Goal: Navigation & Orientation: Find specific page/section

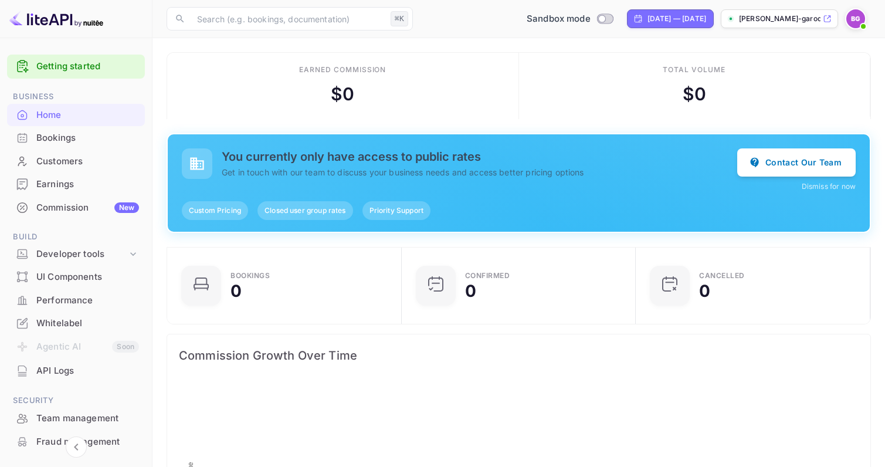
scroll to position [191, 227]
click at [65, 144] on div "Bookings" at bounding box center [76, 138] width 138 height 23
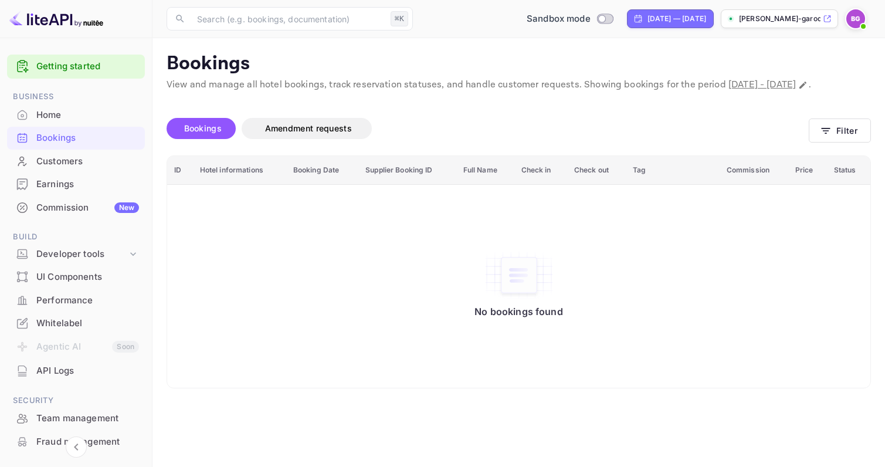
click at [87, 270] on div "UI Components" at bounding box center [87, 276] width 103 height 13
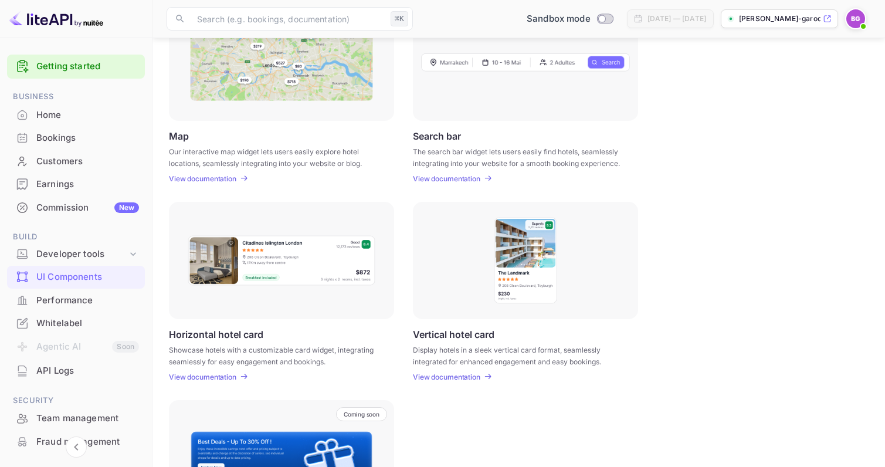
scroll to position [178, 0]
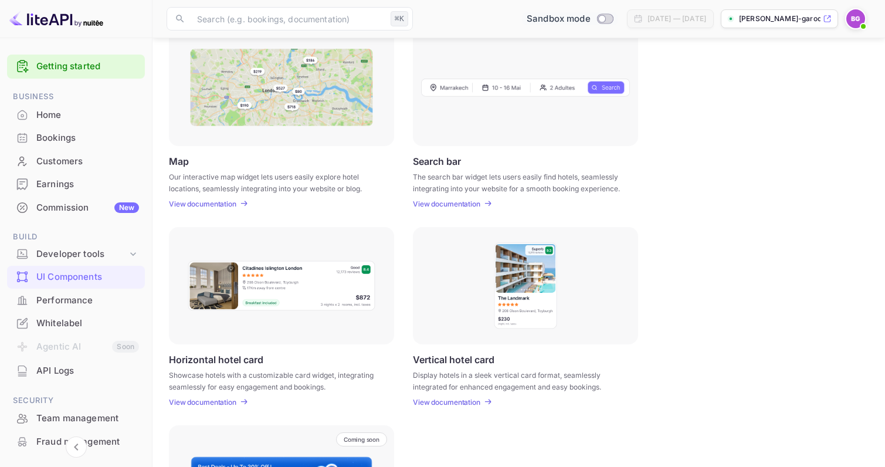
click at [590, 19] on input "Switch to Production mode" at bounding box center [601, 19] width 23 height 8
checkbox input "false"
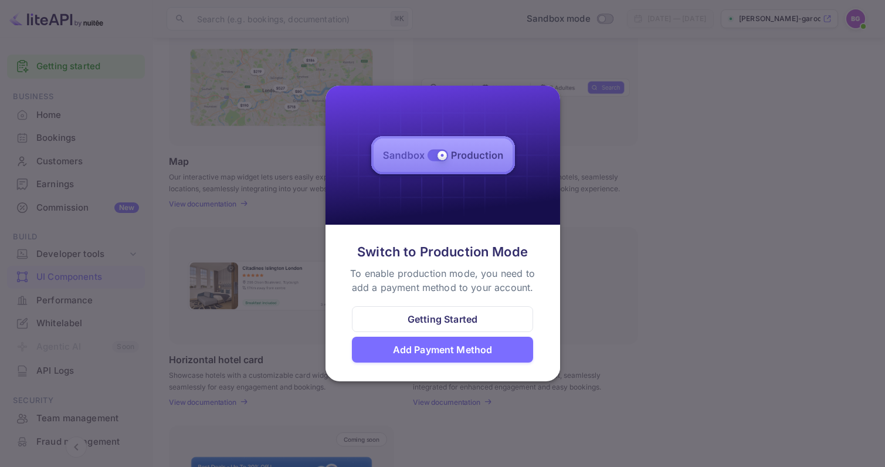
click at [587, 307] on div at bounding box center [442, 233] width 885 height 467
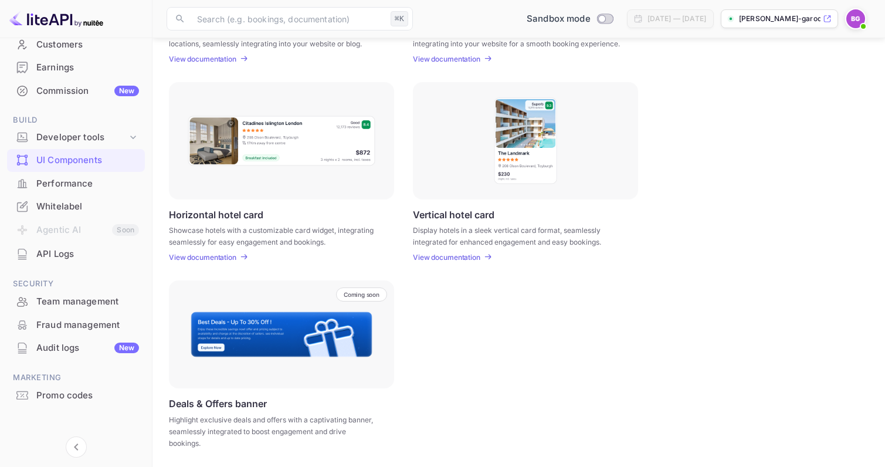
scroll to position [116, 0]
click at [60, 210] on div "Whitelabel" at bounding box center [87, 207] width 103 height 13
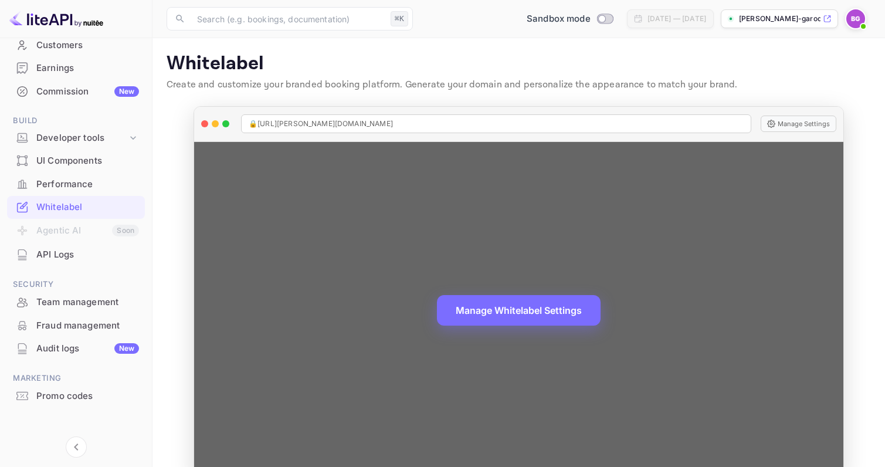
scroll to position [15, 0]
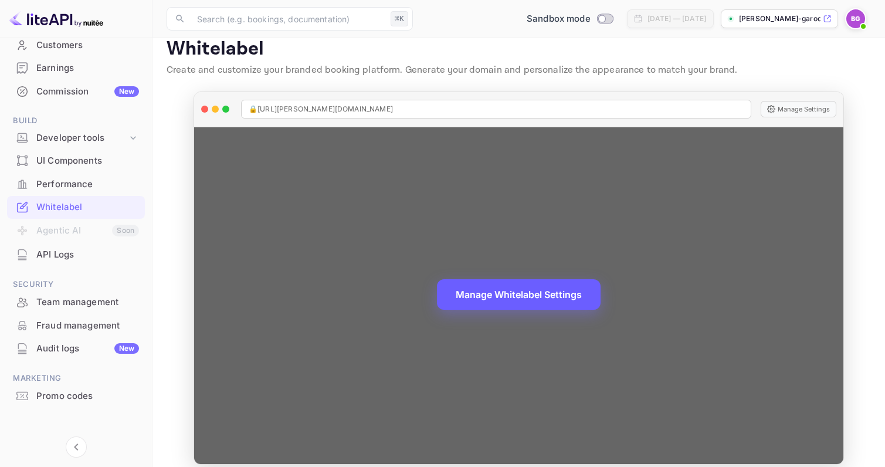
click at [506, 289] on button "Manage Whitelabel Settings" at bounding box center [519, 294] width 164 height 30
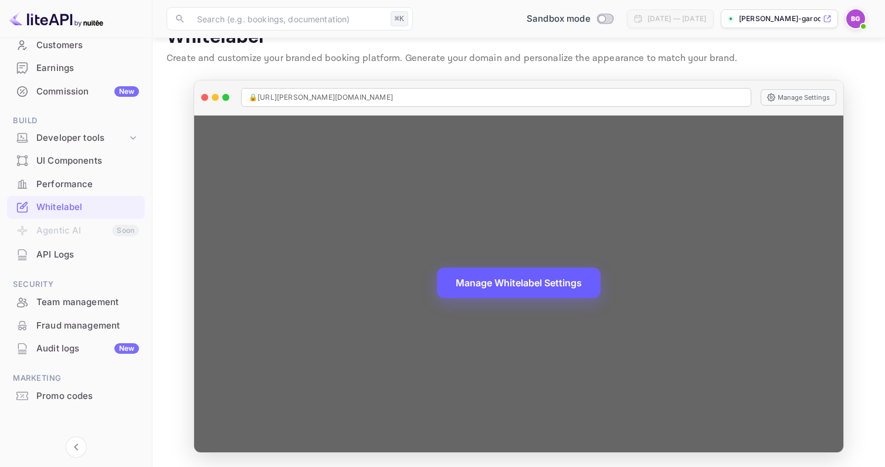
click at [505, 281] on button "Manage Whitelabel Settings" at bounding box center [519, 282] width 164 height 30
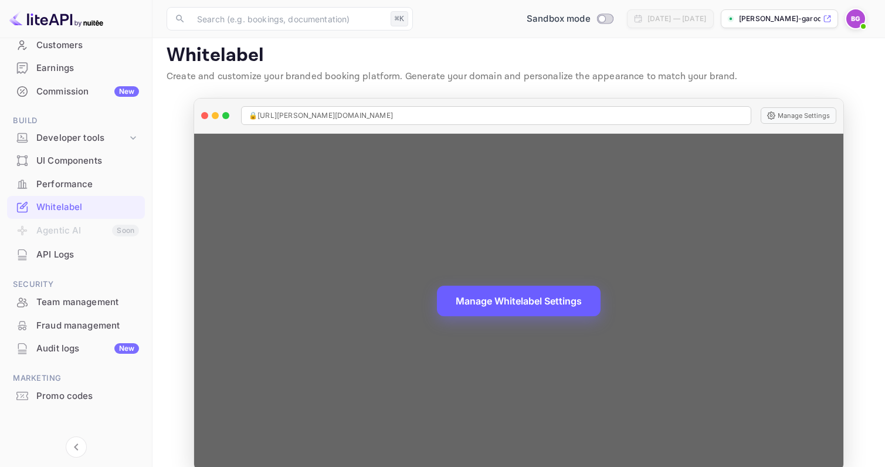
click at [506, 300] on button "Manage Whitelabel Settings" at bounding box center [519, 301] width 164 height 30
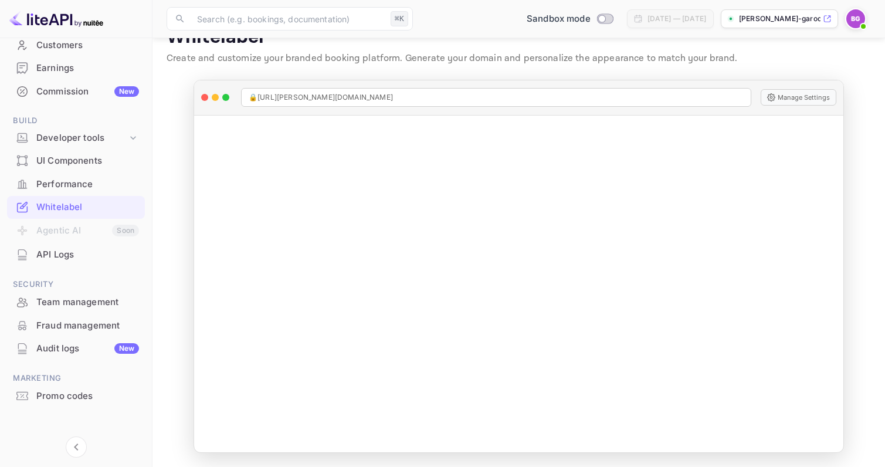
scroll to position [26, 0]
click at [75, 139] on div "Developer tools" at bounding box center [81, 137] width 91 height 13
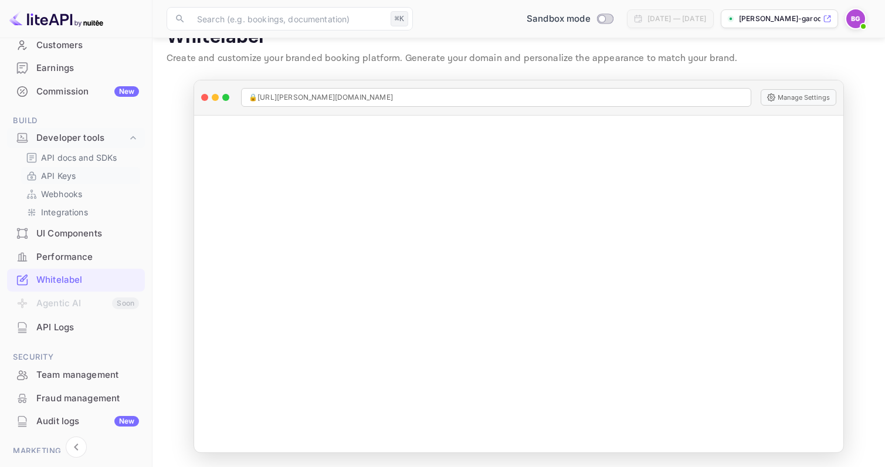
click at [67, 178] on p "API Keys" at bounding box center [58, 176] width 35 height 12
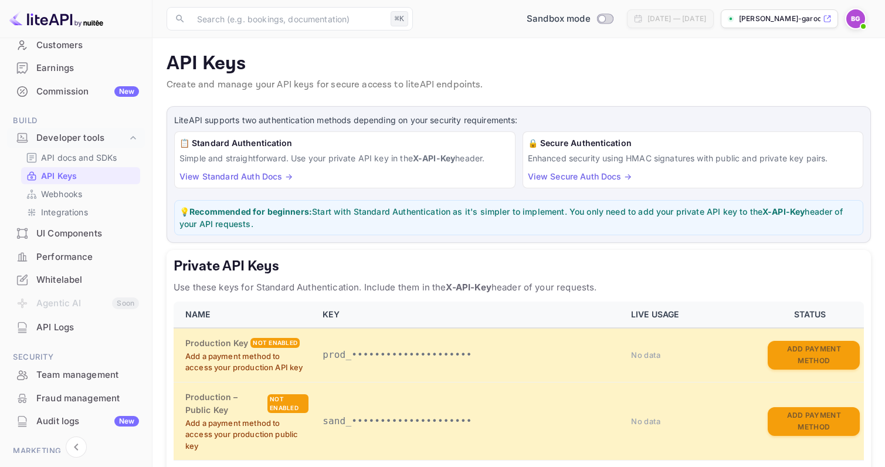
click at [78, 85] on div "Commission New" at bounding box center [87, 91] width 103 height 13
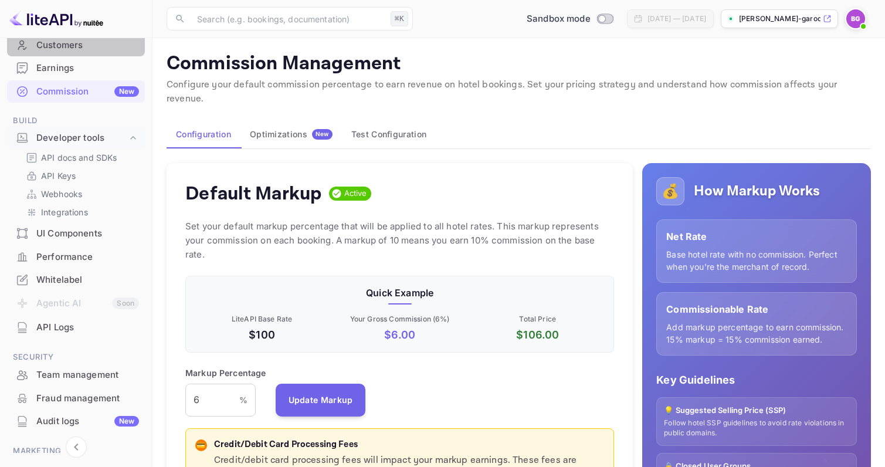
click at [84, 50] on div "Customers" at bounding box center [87, 45] width 103 height 13
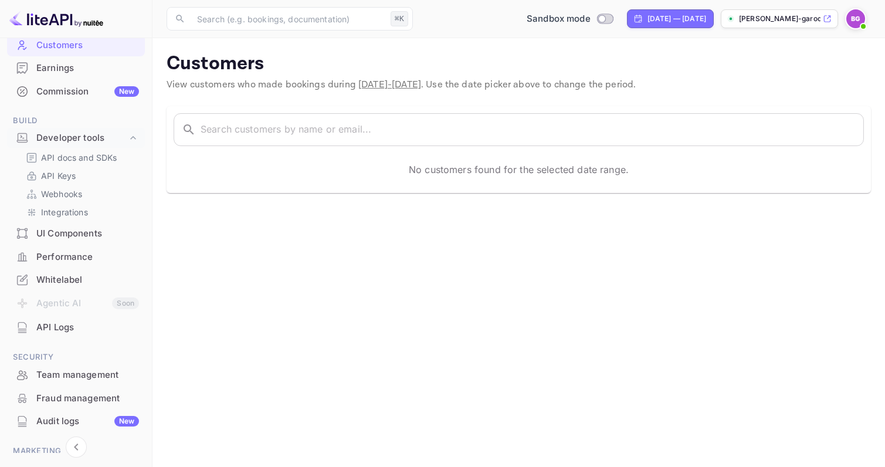
click at [83, 273] on div "Whitelabel" at bounding box center [87, 279] width 103 height 13
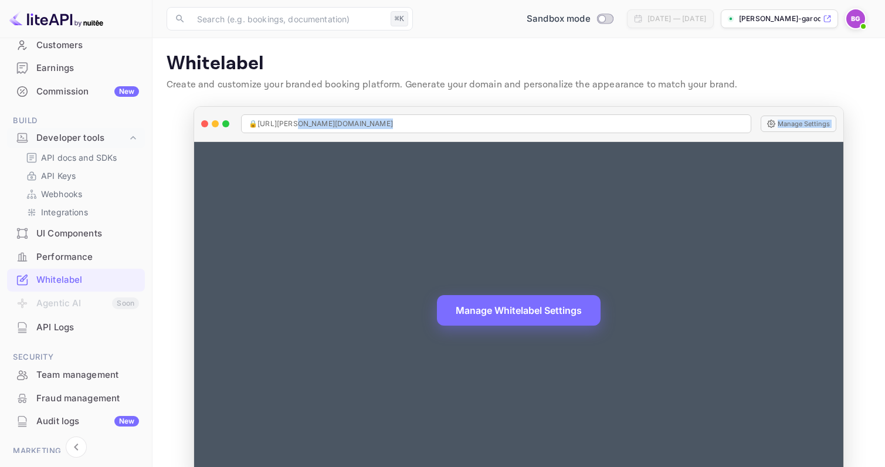
drag, startPoint x: 296, startPoint y: 123, endPoint x: 481, endPoint y: 302, distance: 257.6
click at [484, 300] on div "🔒 [URL][PERSON_NAME][DOMAIN_NAME] Manage Settings Manage Whitelabel Settings" at bounding box center [519, 293] width 650 height 374
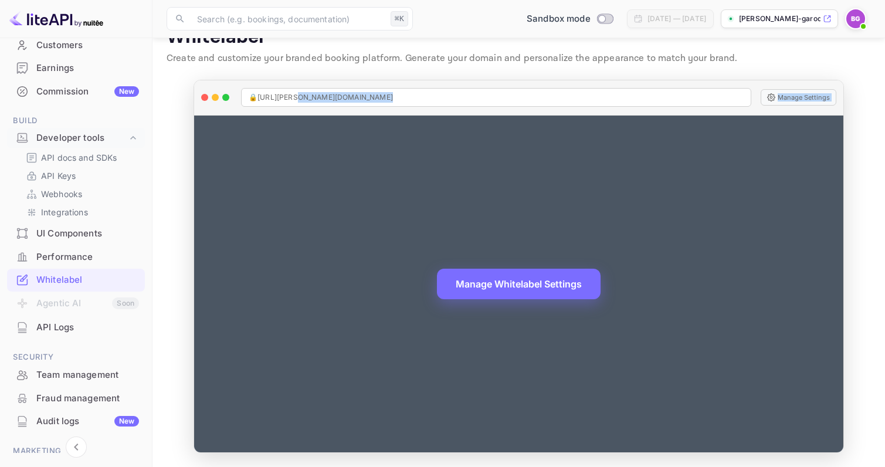
scroll to position [26, 0]
click at [806, 105] on button "Manage Settings" at bounding box center [799, 97] width 76 height 16
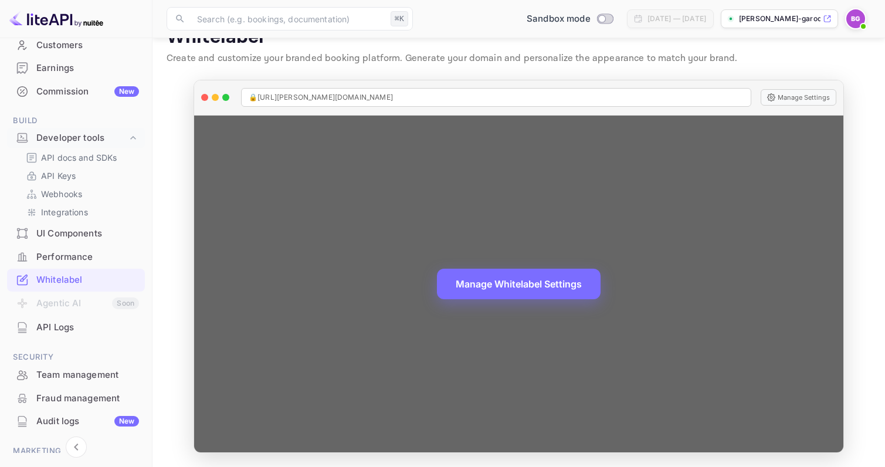
click at [587, 83] on div "🔒 [URL][PERSON_NAME][DOMAIN_NAME] Manage Settings" at bounding box center [518, 97] width 649 height 35
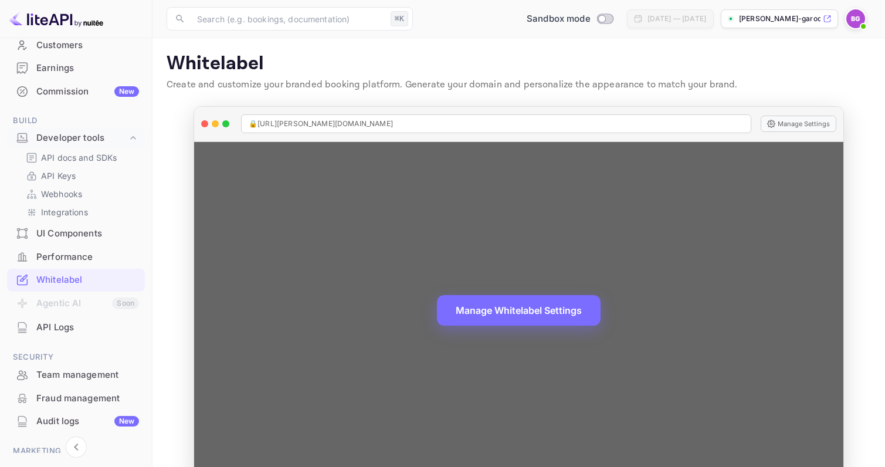
scroll to position [0, 0]
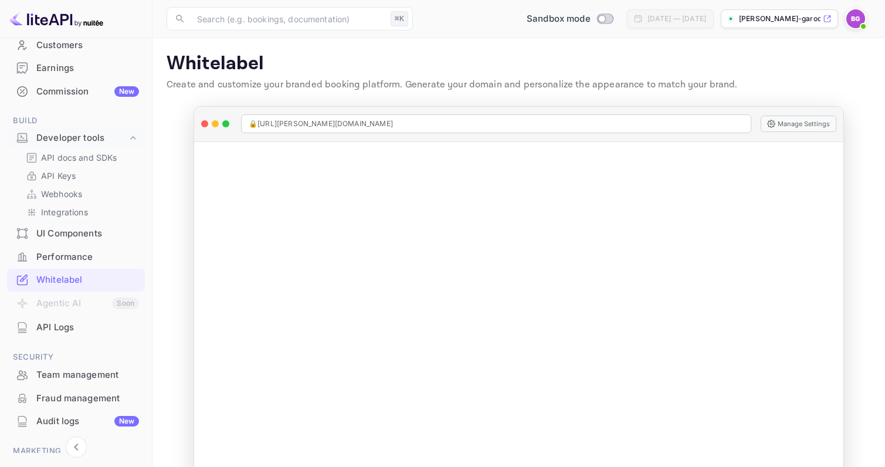
click at [49, 71] on div "Earnings" at bounding box center [87, 68] width 103 height 13
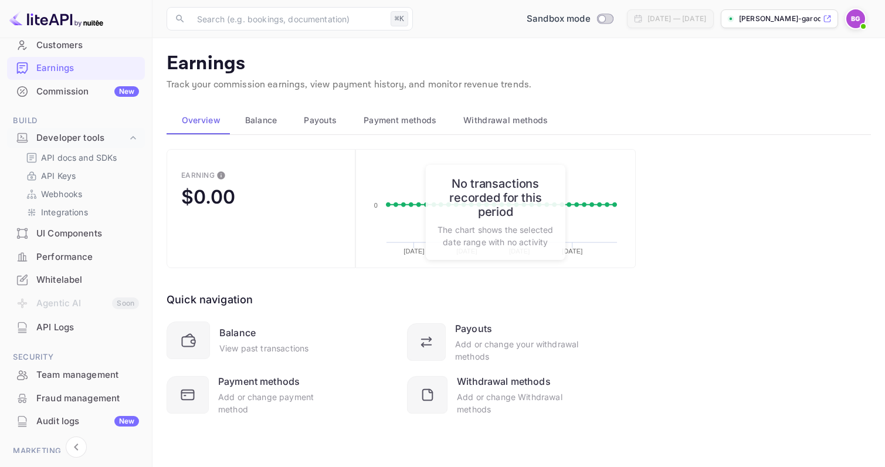
click at [79, 47] on div "Customers" at bounding box center [87, 45] width 103 height 13
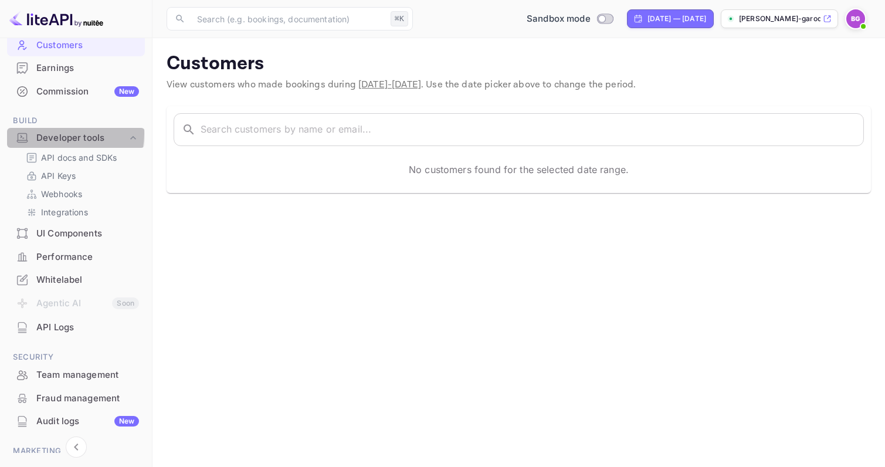
click at [60, 131] on div "Developer tools" at bounding box center [81, 137] width 91 height 13
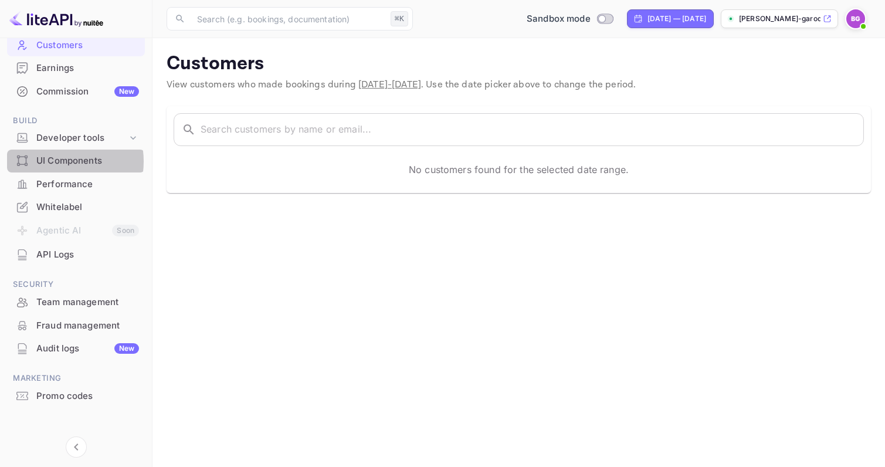
click at [54, 159] on div "UI Components" at bounding box center [87, 160] width 103 height 13
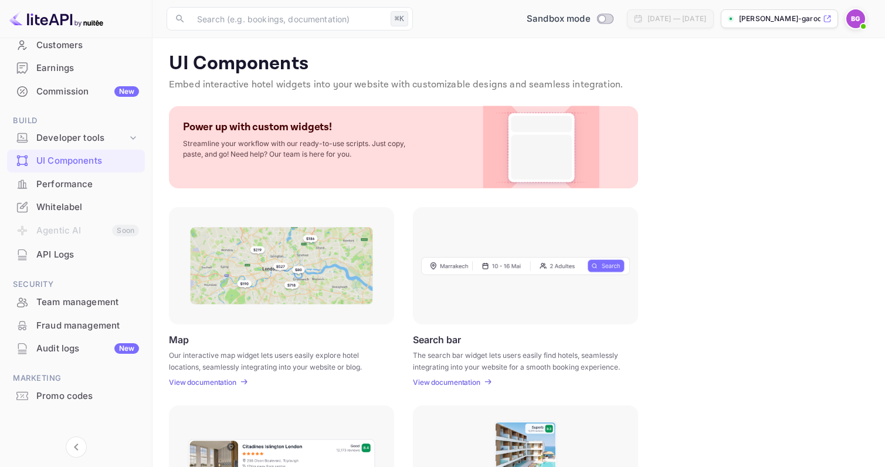
click at [286, 267] on img at bounding box center [281, 265] width 183 height 77
click at [221, 378] on p "View documentation" at bounding box center [202, 382] width 67 height 9
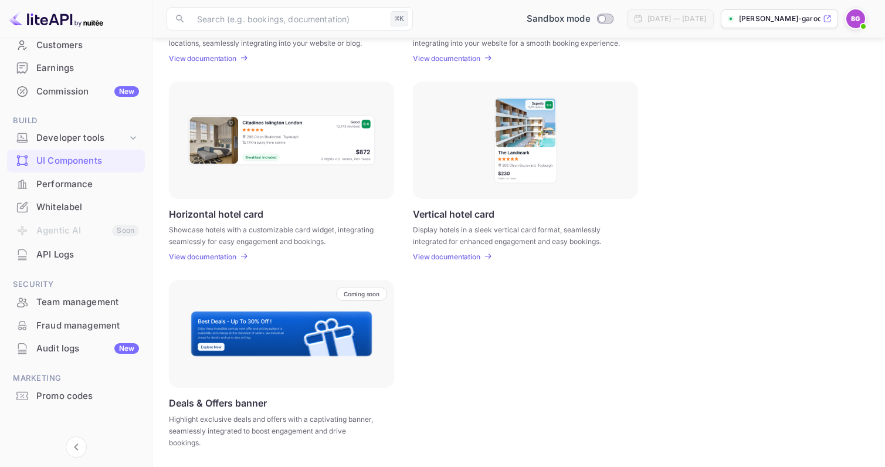
scroll to position [323, 0]
click at [466, 147] on div at bounding box center [525, 140] width 225 height 117
click at [458, 254] on p "View documentation" at bounding box center [446, 257] width 67 height 9
click at [58, 178] on div "Performance" at bounding box center [87, 184] width 103 height 13
